Goal: Task Accomplishment & Management: Manage account settings

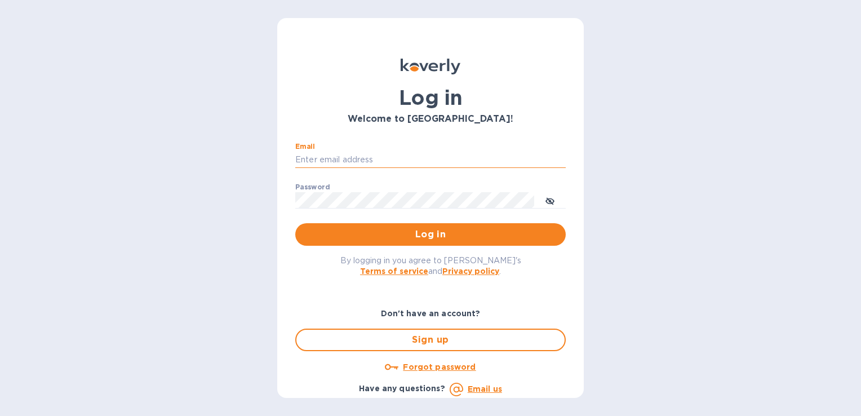
click at [375, 162] on input "Email" at bounding box center [430, 160] width 271 height 17
type input "[PERSON_NAME][EMAIL_ADDRESS][DOMAIN_NAME]"
click at [295, 223] on button "Log in" at bounding box center [430, 234] width 271 height 23
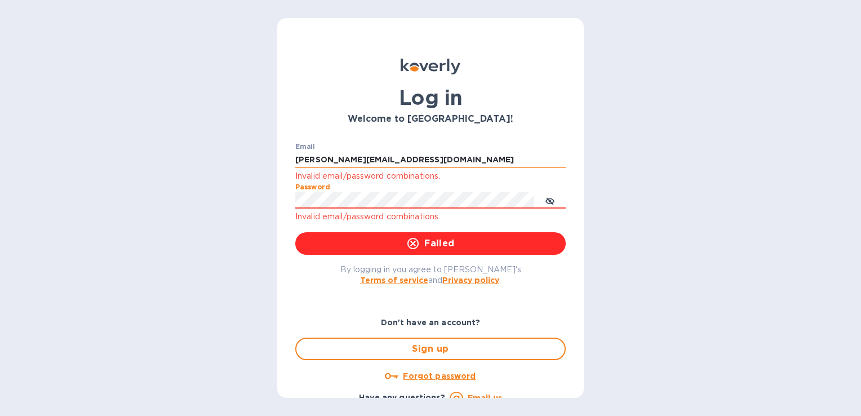
click button "Failed" at bounding box center [430, 243] width 271 height 23
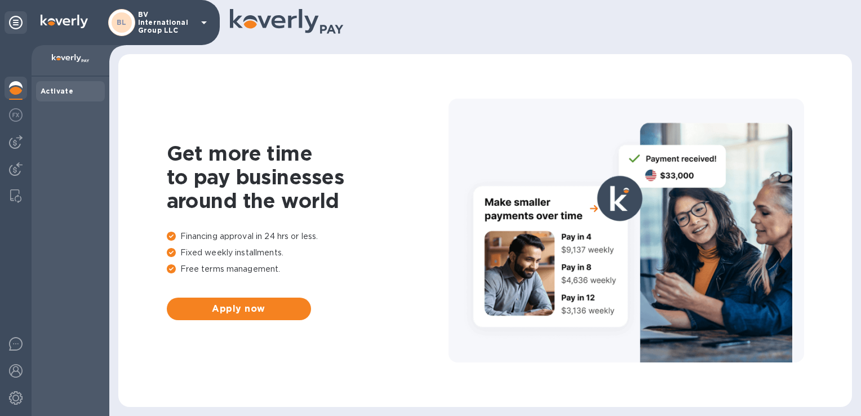
click at [196, 24] on div "BL BV International Group LLC" at bounding box center [159, 22] width 103 height 27
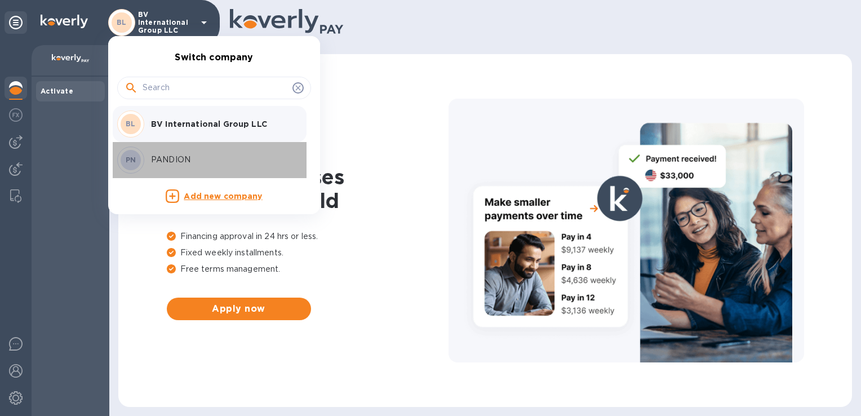
click at [158, 160] on p "PANDION" at bounding box center [222, 160] width 142 height 12
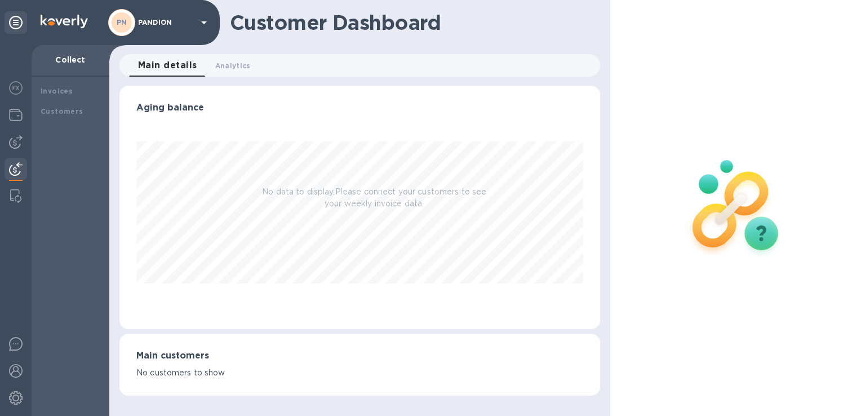
scroll to position [244, 480]
click at [16, 110] on img at bounding box center [16, 115] width 14 height 14
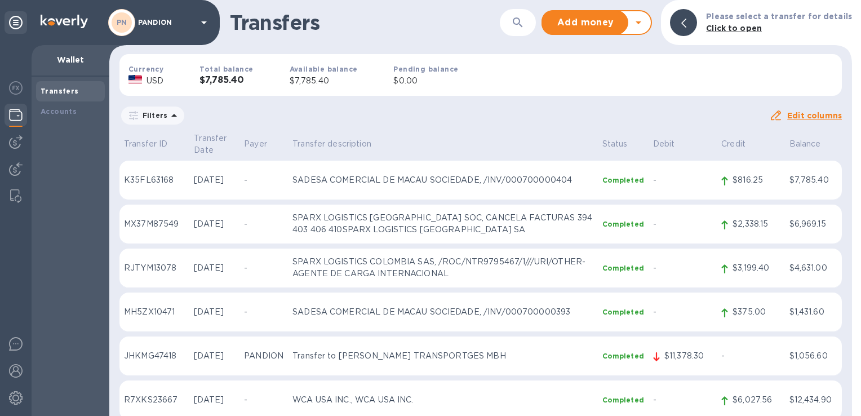
click at [14, 114] on img at bounding box center [16, 115] width 14 height 14
click at [22, 394] on img at bounding box center [16, 398] width 14 height 14
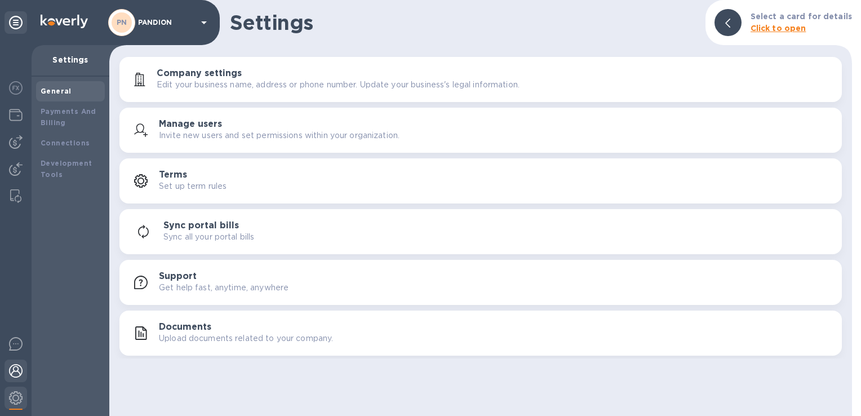
click at [10, 372] on img at bounding box center [16, 371] width 14 height 14
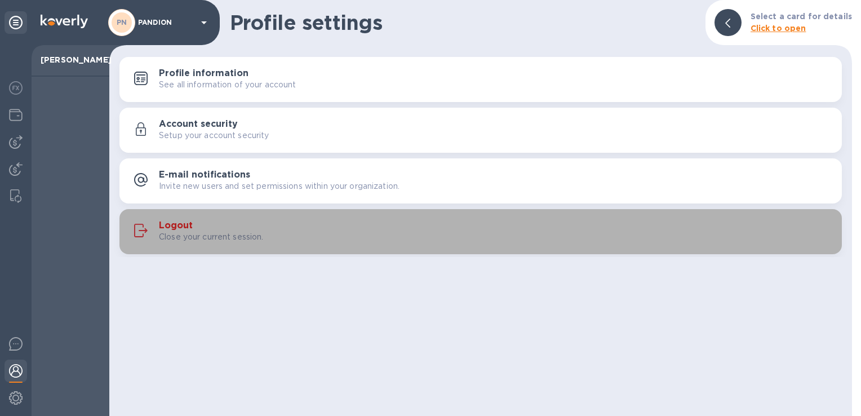
click at [246, 226] on div "Logout Close your current session." at bounding box center [496, 231] width 674 height 23
